Goal: Information Seeking & Learning: Learn about a topic

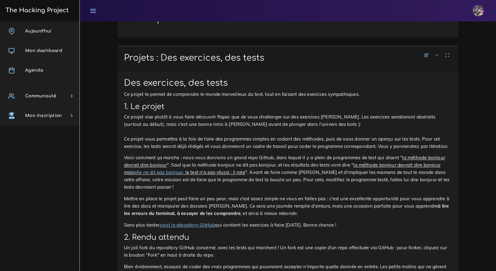
scroll to position [225, 0]
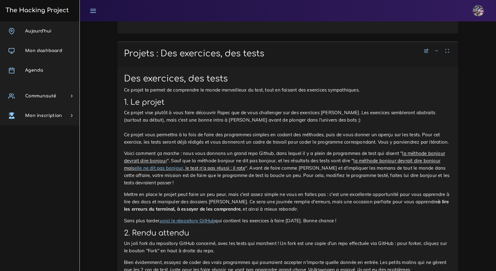
click at [37, 13] on h3 "The Hacking Project" at bounding box center [36, 10] width 65 height 7
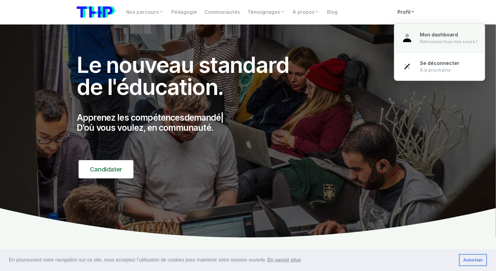
click at [422, 36] on span "Mon dashboard" at bounding box center [439, 35] width 38 height 6
click at [434, 39] on div "Retrouvez tous nos cours !" at bounding box center [448, 42] width 57 height 6
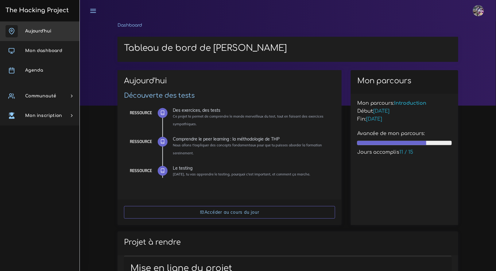
click at [60, 35] on link "Aujourd'hui" at bounding box center [39, 31] width 79 height 20
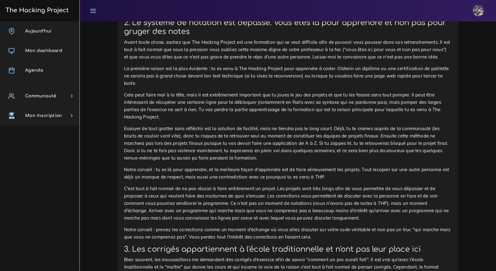
scroll to position [616, 0]
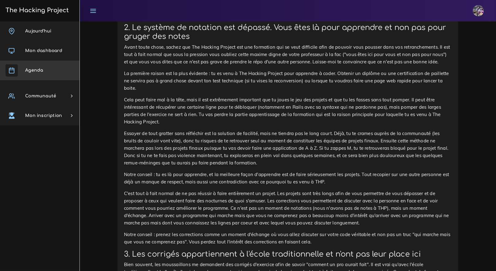
click at [46, 72] on link "Agenda" at bounding box center [39, 71] width 79 height 20
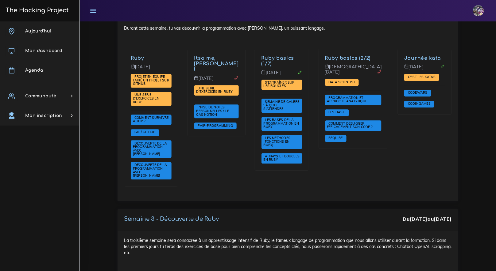
scroll to position [449, 0]
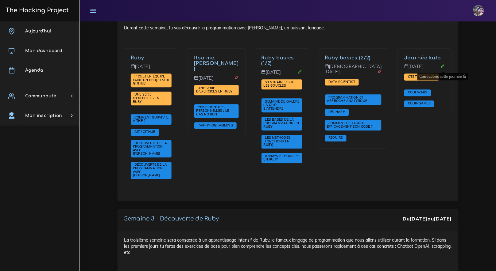
click at [443, 68] on icon at bounding box center [443, 66] width 4 height 4
click at [419, 64] on p "Vendredi 12 sept." at bounding box center [424, 69] width 41 height 10
click at [420, 56] on link "Journée kata" at bounding box center [422, 58] width 37 height 6
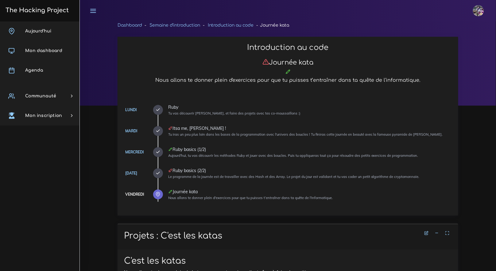
click at [53, 7] on h3 "The Hacking Project" at bounding box center [36, 10] width 65 height 7
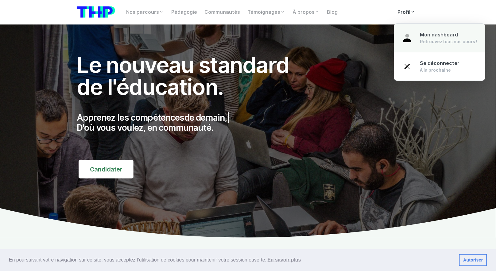
click at [422, 39] on div "Retrouvez tous nos cours !" at bounding box center [448, 42] width 57 height 6
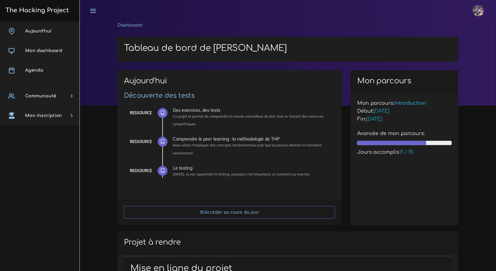
click at [480, 10] on img at bounding box center [478, 10] width 11 height 11
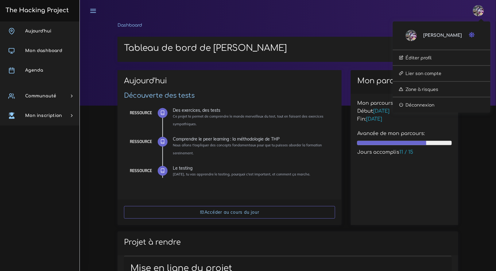
click at [356, 18] on div "Enzo Éditer profil Lier son compte Zone à risques Déconnexion" at bounding box center [287, 10] width 405 height 21
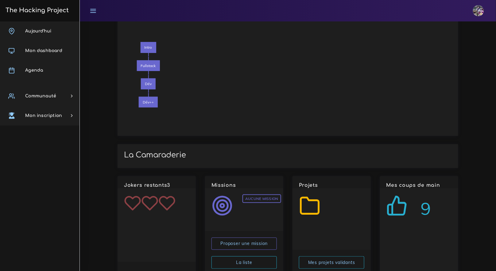
scroll to position [836, 0]
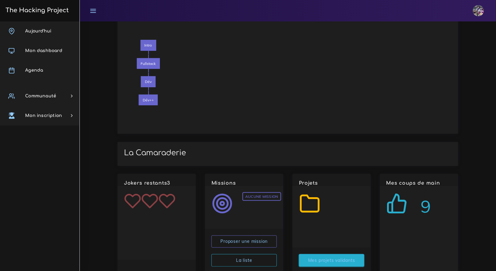
click at [344, 255] on link "Mes projets validants" at bounding box center [331, 261] width 65 height 13
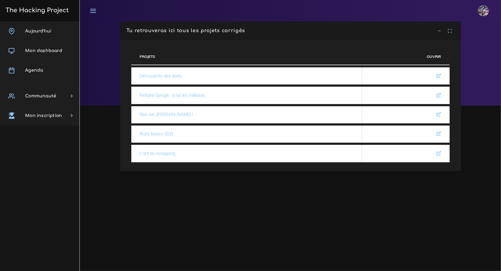
click at [158, 131] on link "Ruby basics (2/2)" at bounding box center [156, 134] width 33 height 6
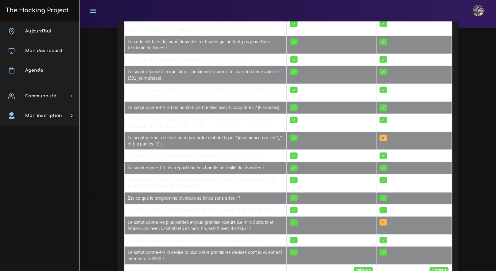
scroll to position [70, 0]
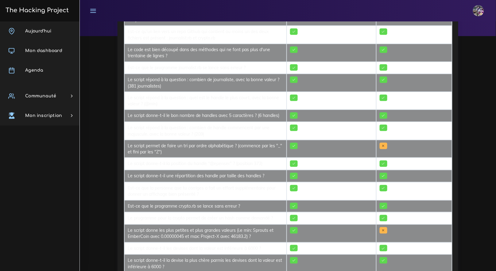
click at [155, 213] on td "Le programme pour la crypto permet de créer un hash comme demandé ?" at bounding box center [205, 219] width 162 height 12
click at [169, 213] on td "Le programme pour la crypto permet de créer un hash comme demandé ?" at bounding box center [205, 219] width 162 height 12
click at [256, 213] on td "Le programme pour la crypto permet de créer un hash comme demandé ?" at bounding box center [205, 219] width 162 height 12
drag, startPoint x: 285, startPoint y: 194, endPoint x: 271, endPoint y: 219, distance: 28.5
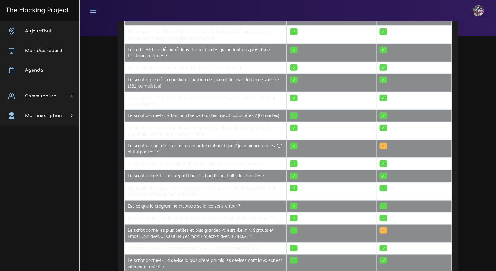
click at [273, 220] on tbody "Est-ce que le README est bien en anglais et explique-t-il correctement le proje…" at bounding box center [288, 143] width 328 height 283
click at [271, 225] on td "Le script donne les plus petites et plus grandes valeurs (i.e min: Sprouts et E…" at bounding box center [205, 234] width 162 height 18
drag, startPoint x: 126, startPoint y: 226, endPoint x: 310, endPoint y: 228, distance: 183.5
click at [287, 243] on td "Le script donne-t-il les devises dont la valeur est inférieure à 6000 ?" at bounding box center [205, 249] width 162 height 12
click at [218, 183] on td "Est-ce que la personne que tu corriges a fait un effort supplémentaire pour don…" at bounding box center [205, 192] width 162 height 18
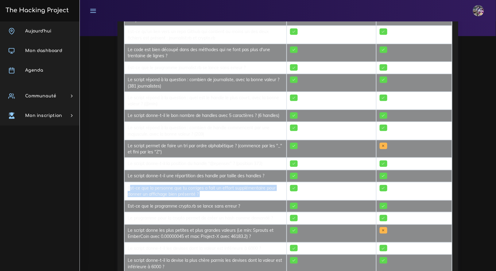
drag, startPoint x: 134, startPoint y: 167, endPoint x: 286, endPoint y: 179, distance: 152.7
click at [285, 179] on tbody "Est-ce que le README est bien en anglais et explique-t-il correctement le proje…" at bounding box center [288, 143] width 328 height 283
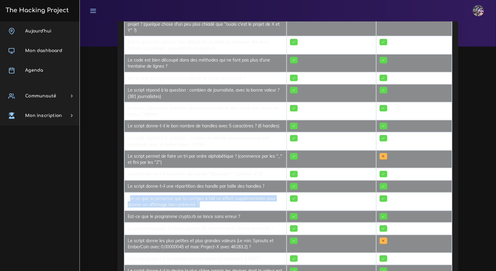
scroll to position [59, 0]
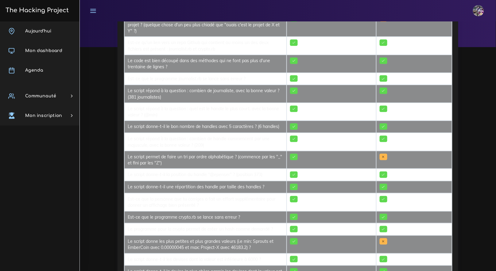
drag, startPoint x: 131, startPoint y: 153, endPoint x: 135, endPoint y: 150, distance: 4.4
click at [132, 169] on td "Le script donne-t-il la position du handle "@epenser" ? (position 373)" at bounding box center [205, 175] width 162 height 12
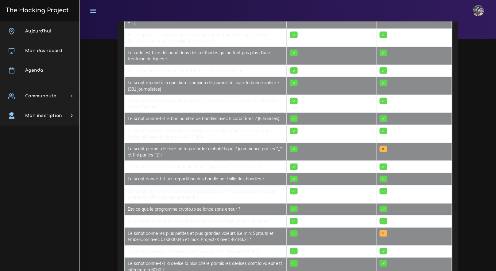
scroll to position [84, 0]
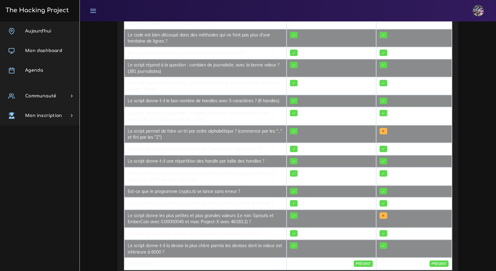
drag, startPoint x: 251, startPoint y: 198, endPoint x: 178, endPoint y: 174, distance: 76.9
click at [178, 174] on tbody "Est-ce que le README est bien en anglais et explique-t-il correctement le proje…" at bounding box center [288, 128] width 328 height 283
click at [224, 186] on td "Est-ce que le programme crypto.rb se lance sans erreur ?" at bounding box center [205, 192] width 162 height 12
drag, startPoint x: 256, startPoint y: 166, endPoint x: 129, endPoint y: 166, distance: 127.0
click at [129, 186] on td "Est-ce que le programme crypto.rb se lance sans erreur ?" at bounding box center [205, 192] width 162 height 12
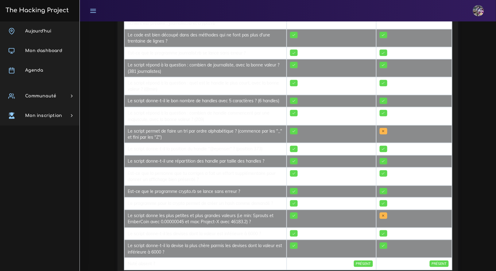
drag, startPoint x: 174, startPoint y: 165, endPoint x: 156, endPoint y: 161, distance: 18.0
click at [174, 186] on td "Est-ce que le programme crypto.rb se lance sans erreur ?" at bounding box center [205, 192] width 162 height 12
drag, startPoint x: 220, startPoint y: 160, endPoint x: 123, endPoint y: 106, distance: 110.8
click at [123, 106] on div "Notion Correction de CHRISTIAN Correction de Mamady Arafan Est-ce que le README…" at bounding box center [287, 122] width 341 height 310
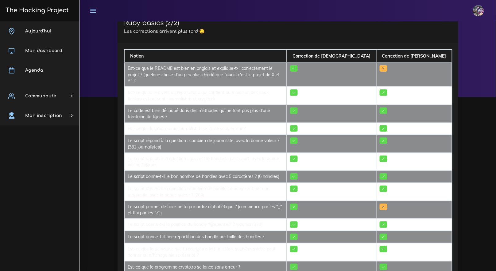
scroll to position [9, 0]
drag, startPoint x: 116, startPoint y: 71, endPoint x: 100, endPoint y: 13, distance: 59.8
click at [116, 71] on div at bounding box center [288, 55] width 416 height 84
click at [38, 12] on h3 "The Hacking Project" at bounding box center [36, 10] width 65 height 7
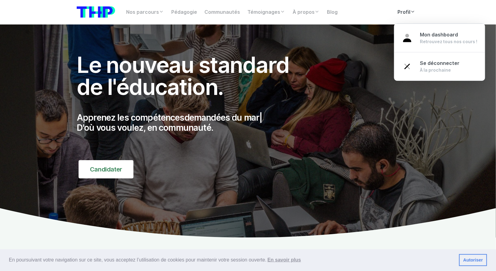
click at [404, 13] on link "Profil" at bounding box center [406, 12] width 25 height 12
click at [405, 13] on link "Profil" at bounding box center [406, 12] width 25 height 12
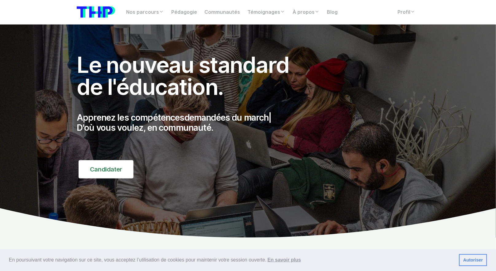
click at [413, 20] on nav "Nos parcours Tous nos parcours index Découvrez votre futur arbre de compétences…" at bounding box center [248, 12] width 496 height 25
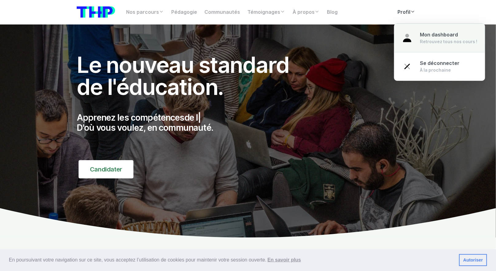
click at [421, 37] on span "Mon dashboard" at bounding box center [439, 35] width 38 height 6
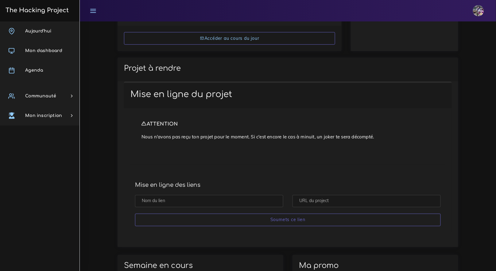
scroll to position [174, 0]
click at [46, 31] on span "Aujourd'hui" at bounding box center [38, 31] width 26 height 5
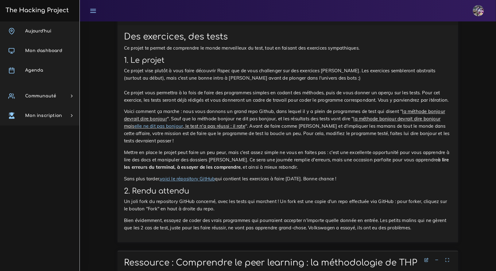
scroll to position [266, 0]
